Goal: Transaction & Acquisition: Purchase product/service

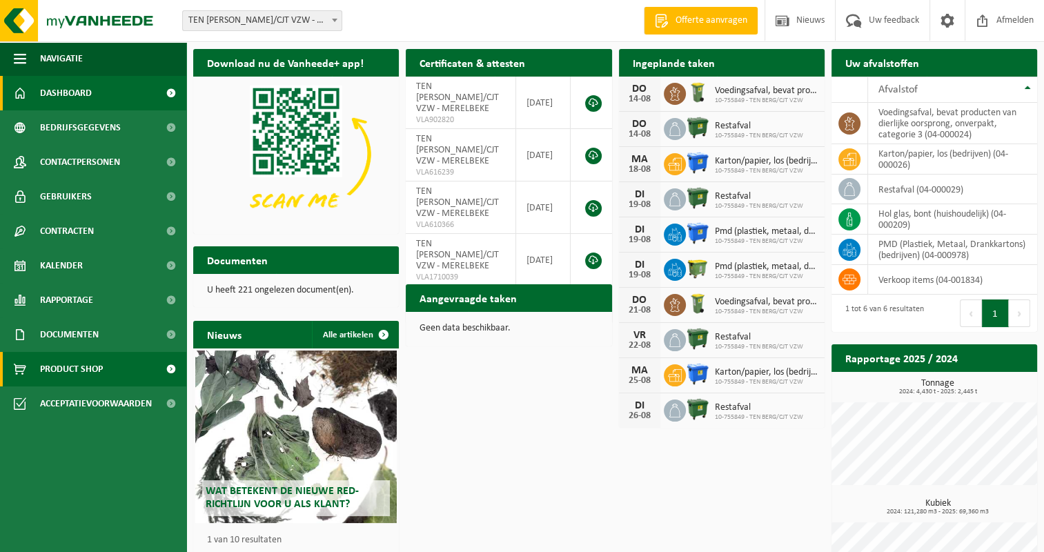
click at [88, 364] on span "Product Shop" at bounding box center [71, 369] width 63 height 35
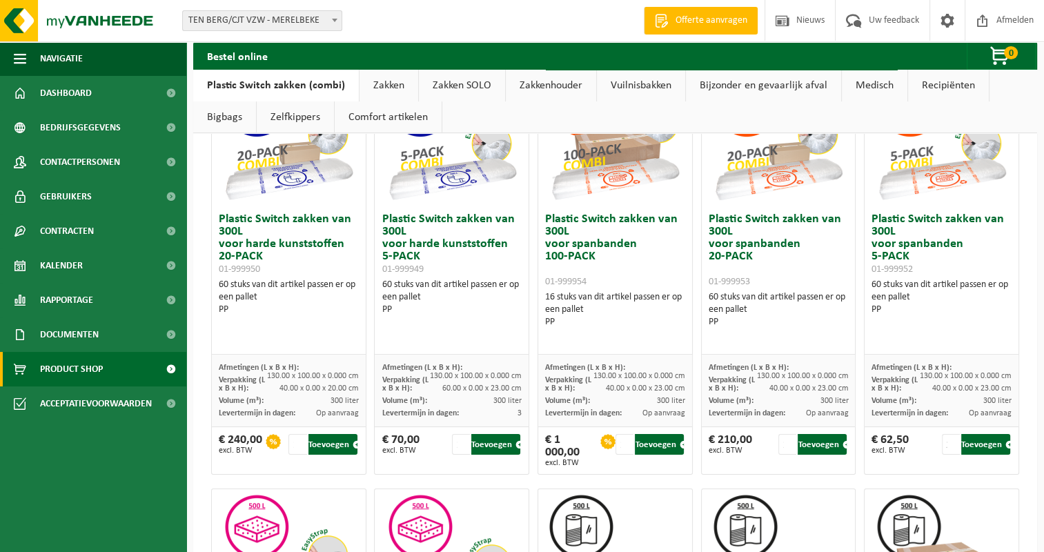
scroll to position [94, 0]
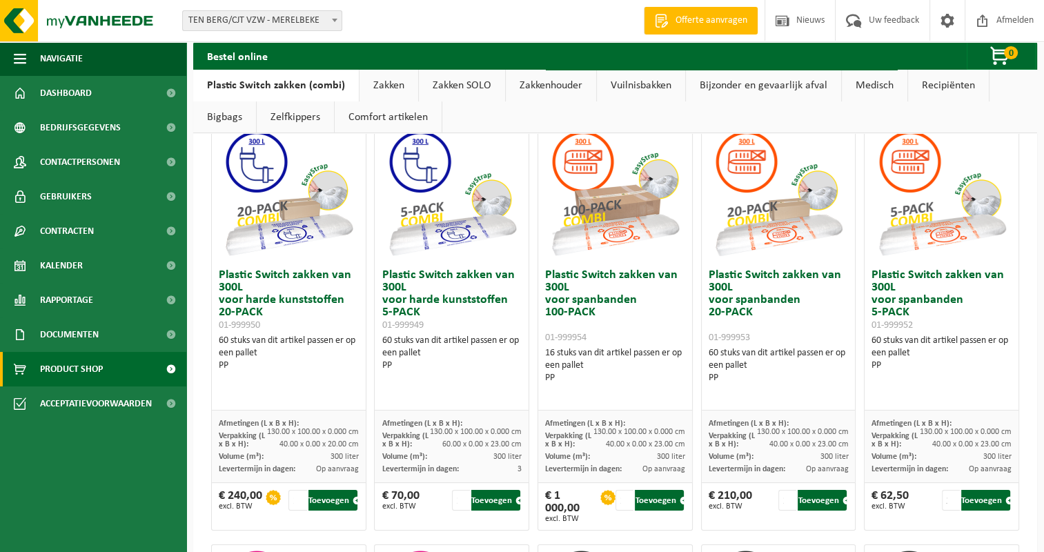
click at [397, 82] on link "Zakken" at bounding box center [389, 86] width 59 height 32
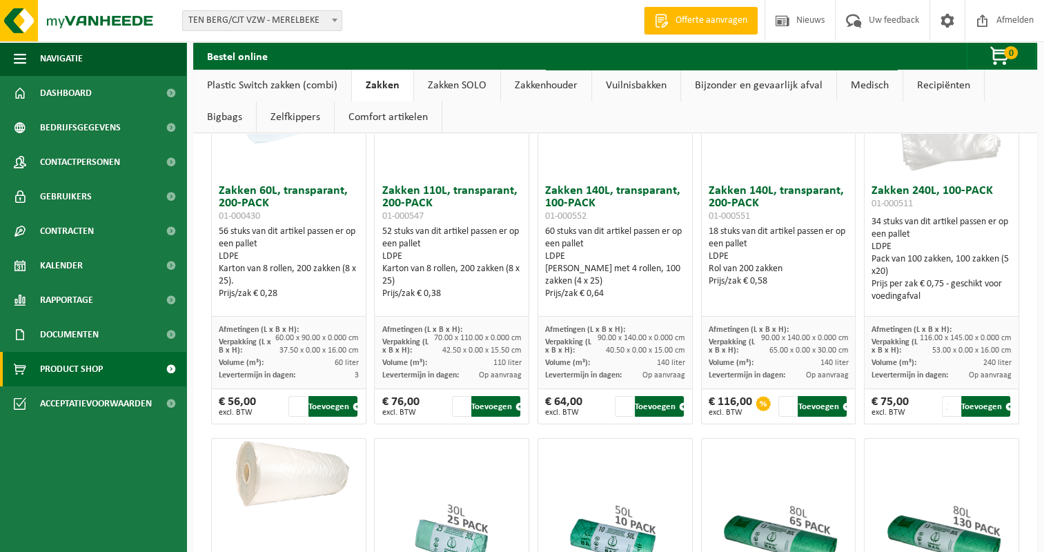
scroll to position [207, 0]
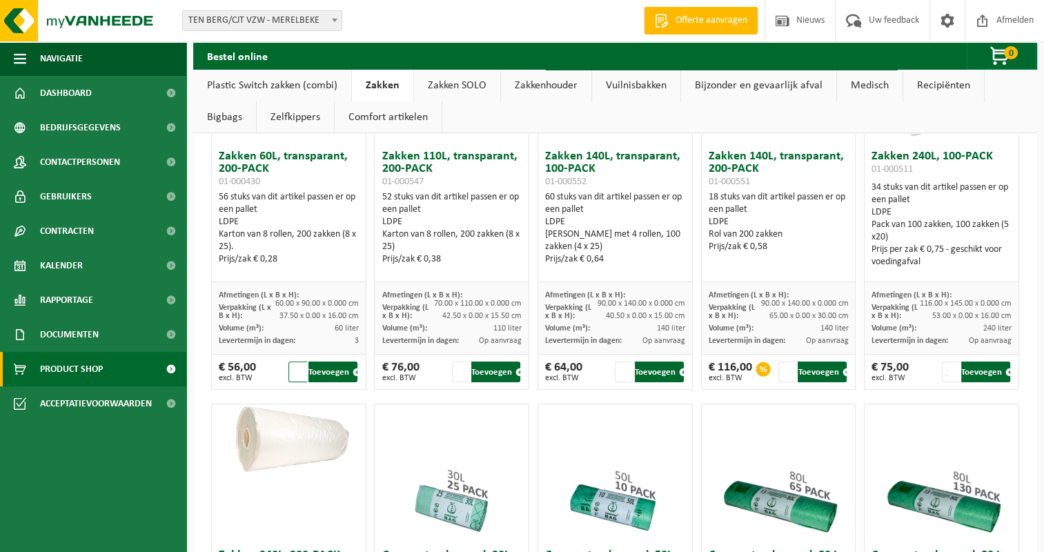
click at [298, 367] on input "2" at bounding box center [298, 372] width 18 height 21
click at [298, 368] on input "3" at bounding box center [298, 372] width 18 height 21
click at [300, 375] on input "2" at bounding box center [298, 372] width 18 height 21
click at [331, 370] on button "Toevoegen" at bounding box center [333, 372] width 49 height 21
type input "1"
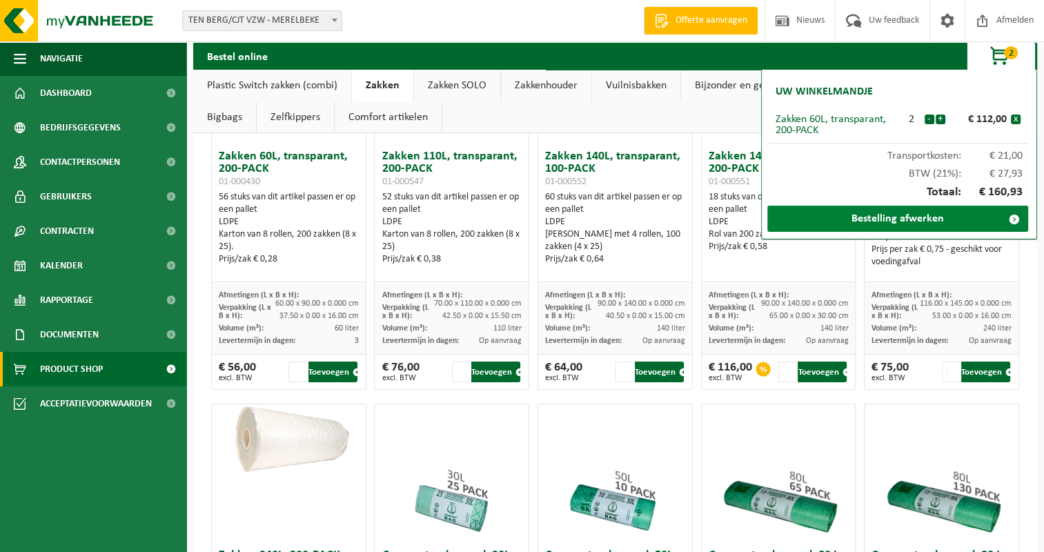
click at [984, 221] on link "Bestelling afwerken" at bounding box center [898, 219] width 261 height 26
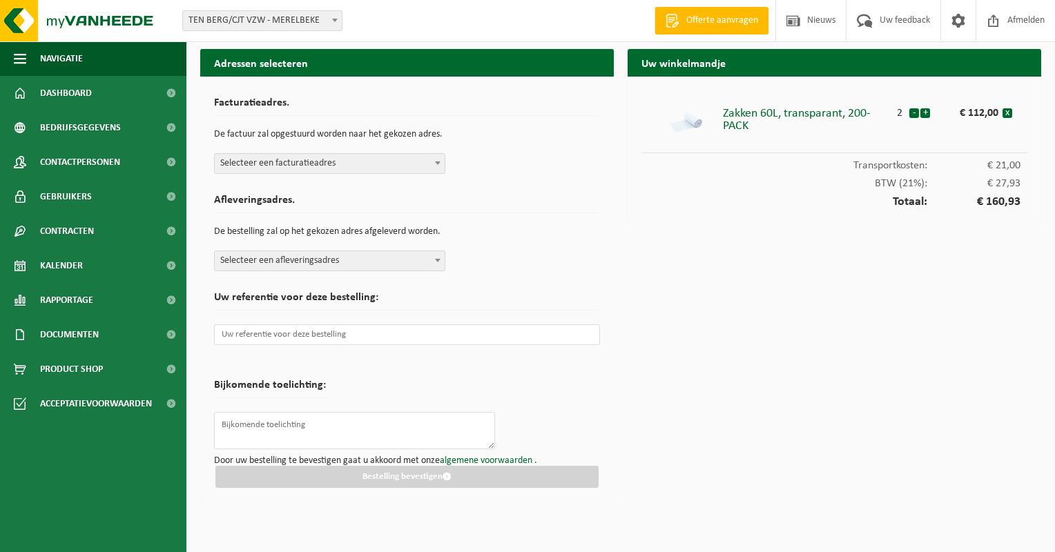
click at [435, 164] on span at bounding box center [438, 163] width 14 height 18
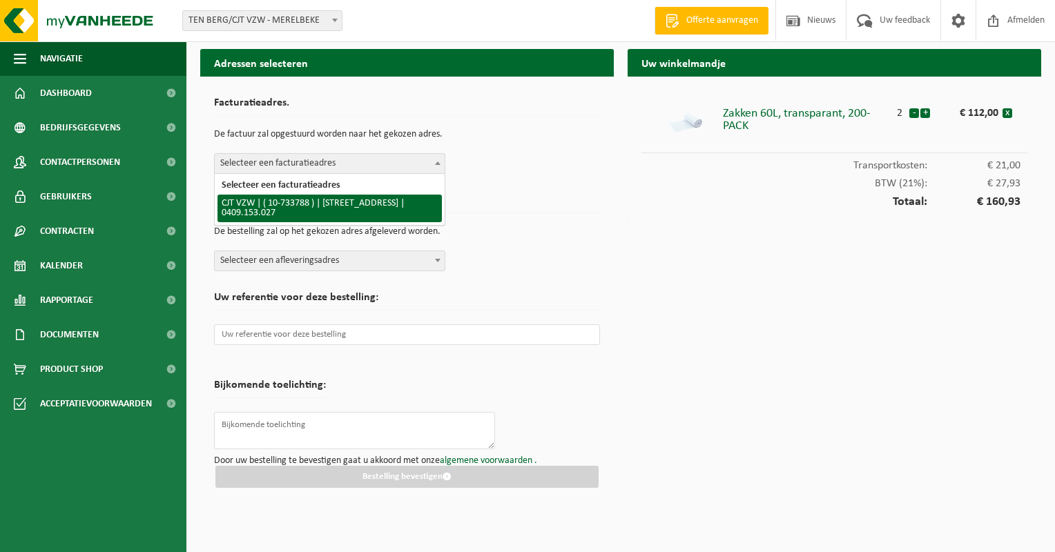
select select "8646"
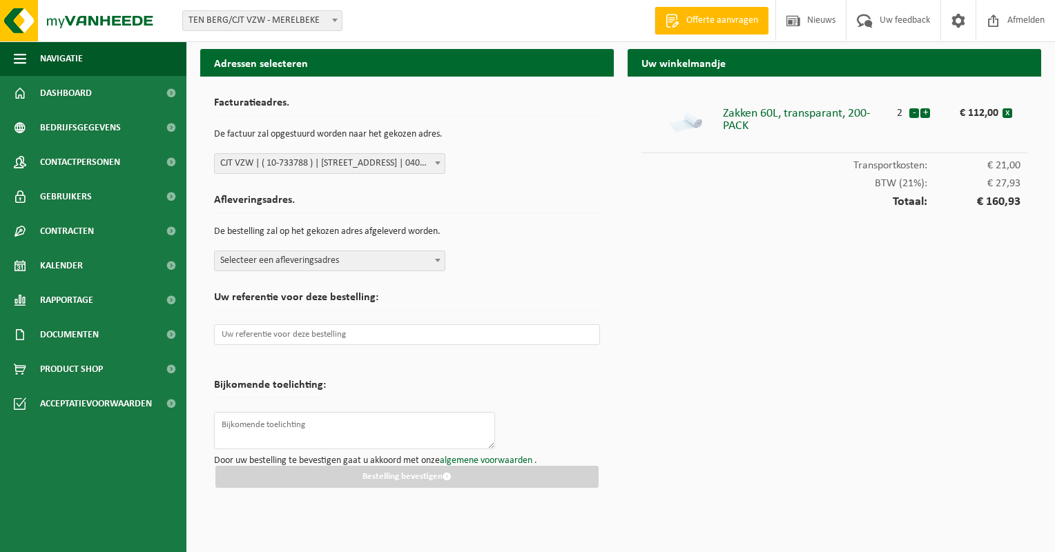
click at [437, 257] on span at bounding box center [438, 260] width 14 height 18
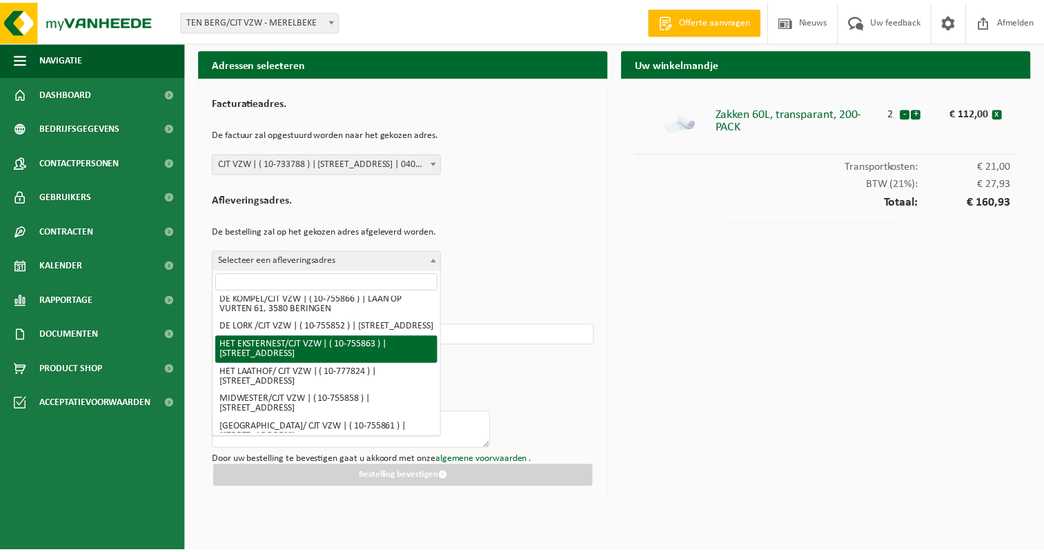
scroll to position [138, 0]
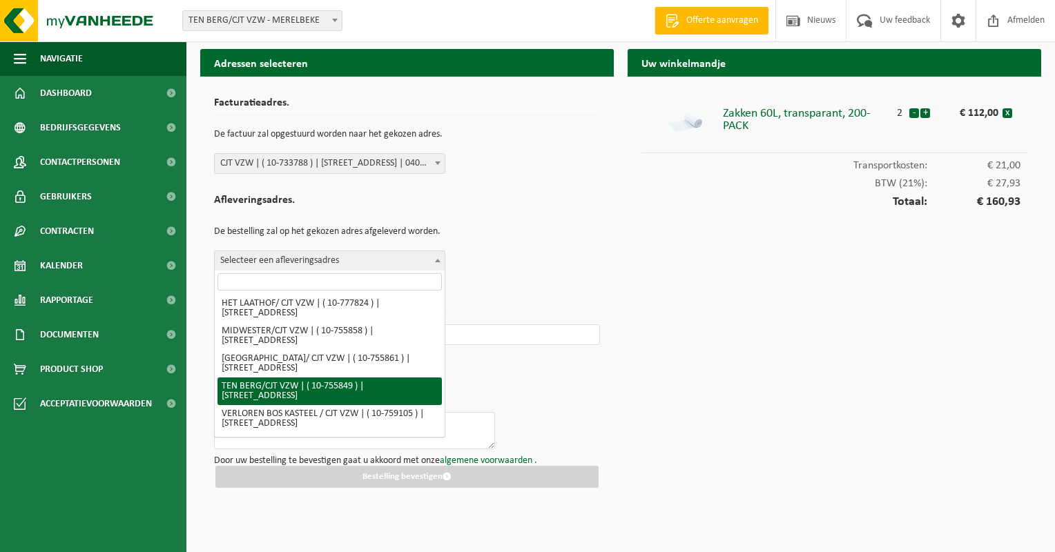
select select "8542"
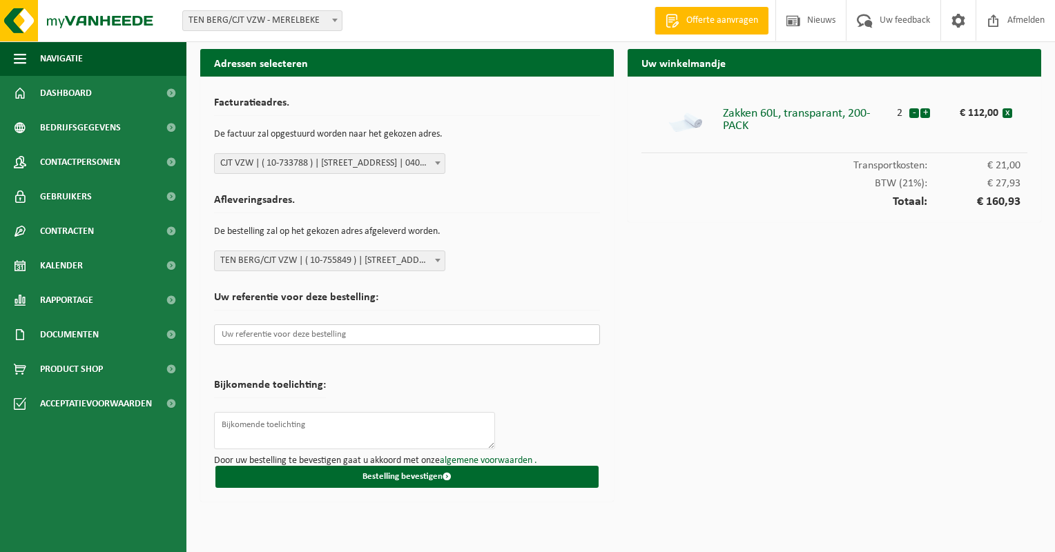
click at [396, 333] on input "text" at bounding box center [407, 334] width 386 height 21
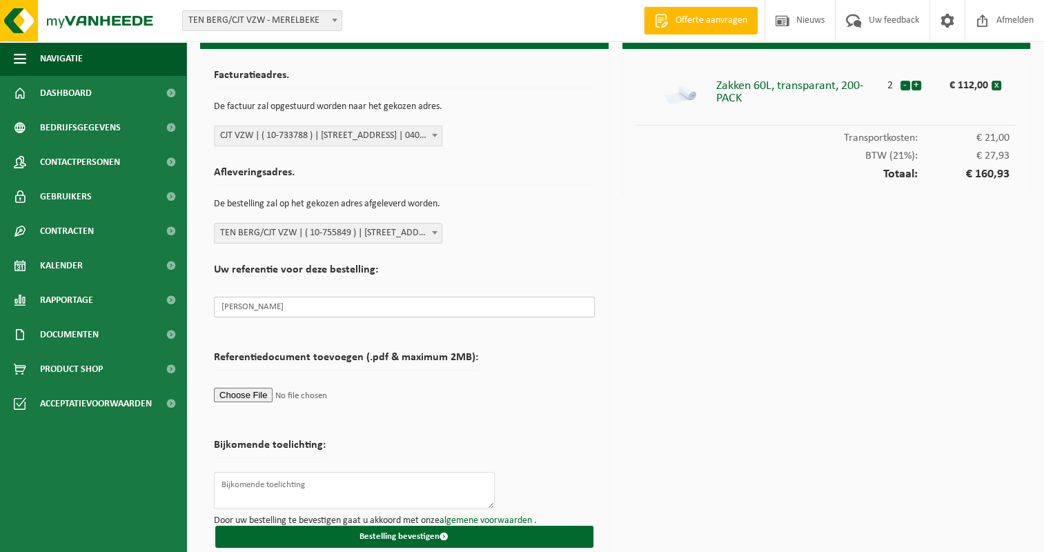
scroll to position [41, 0]
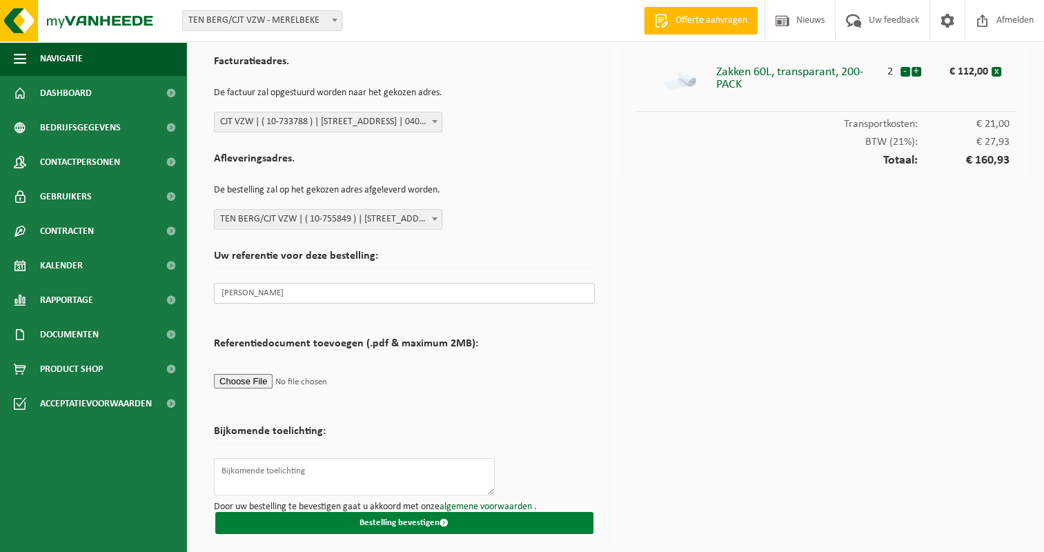
type input "[PERSON_NAME]"
click at [415, 523] on button "Bestelling bevestigen" at bounding box center [404, 523] width 378 height 22
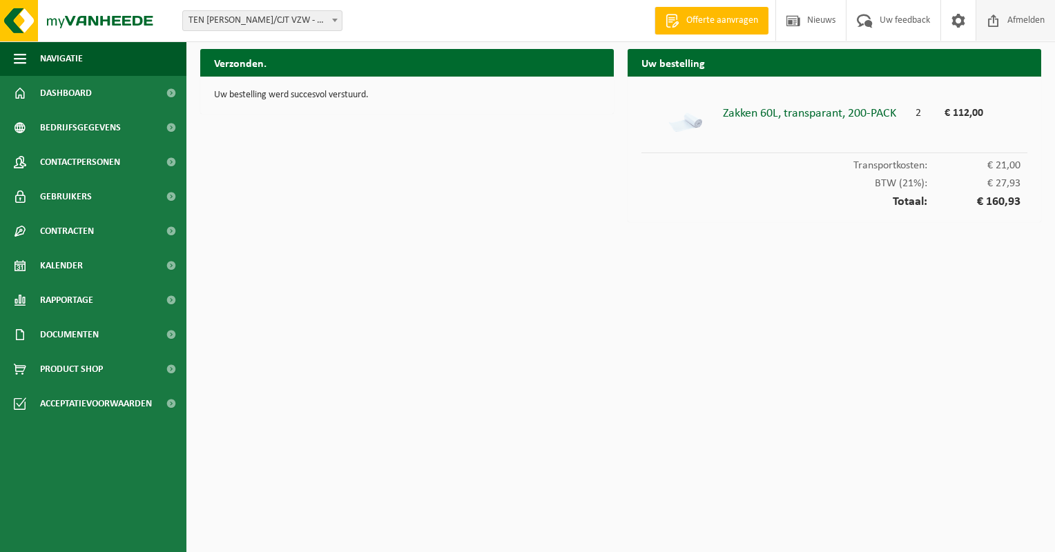
click at [1014, 19] on span "Afmelden" at bounding box center [1026, 20] width 44 height 41
